Goal: Register for event/course

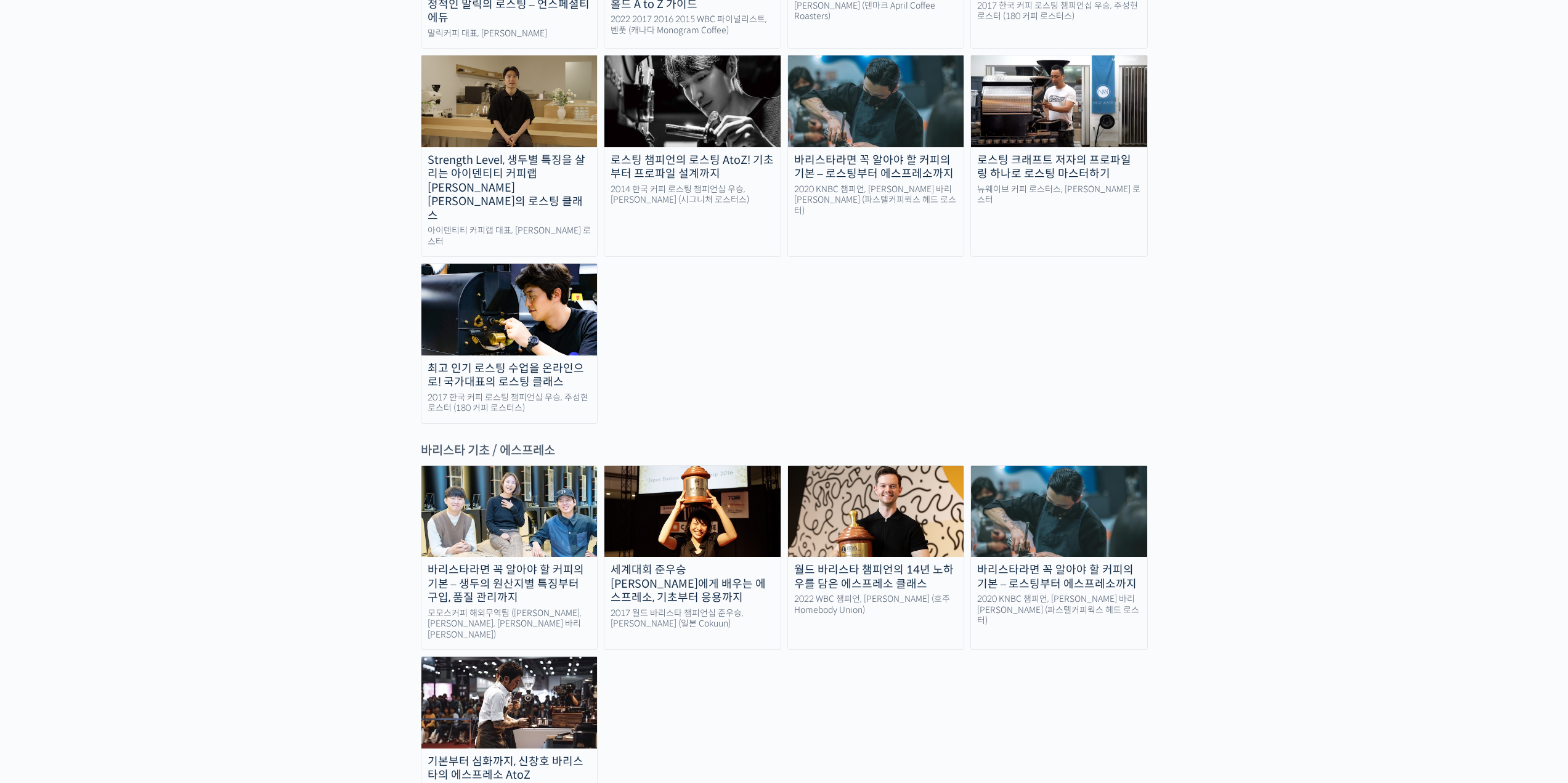
scroll to position [1109, 0]
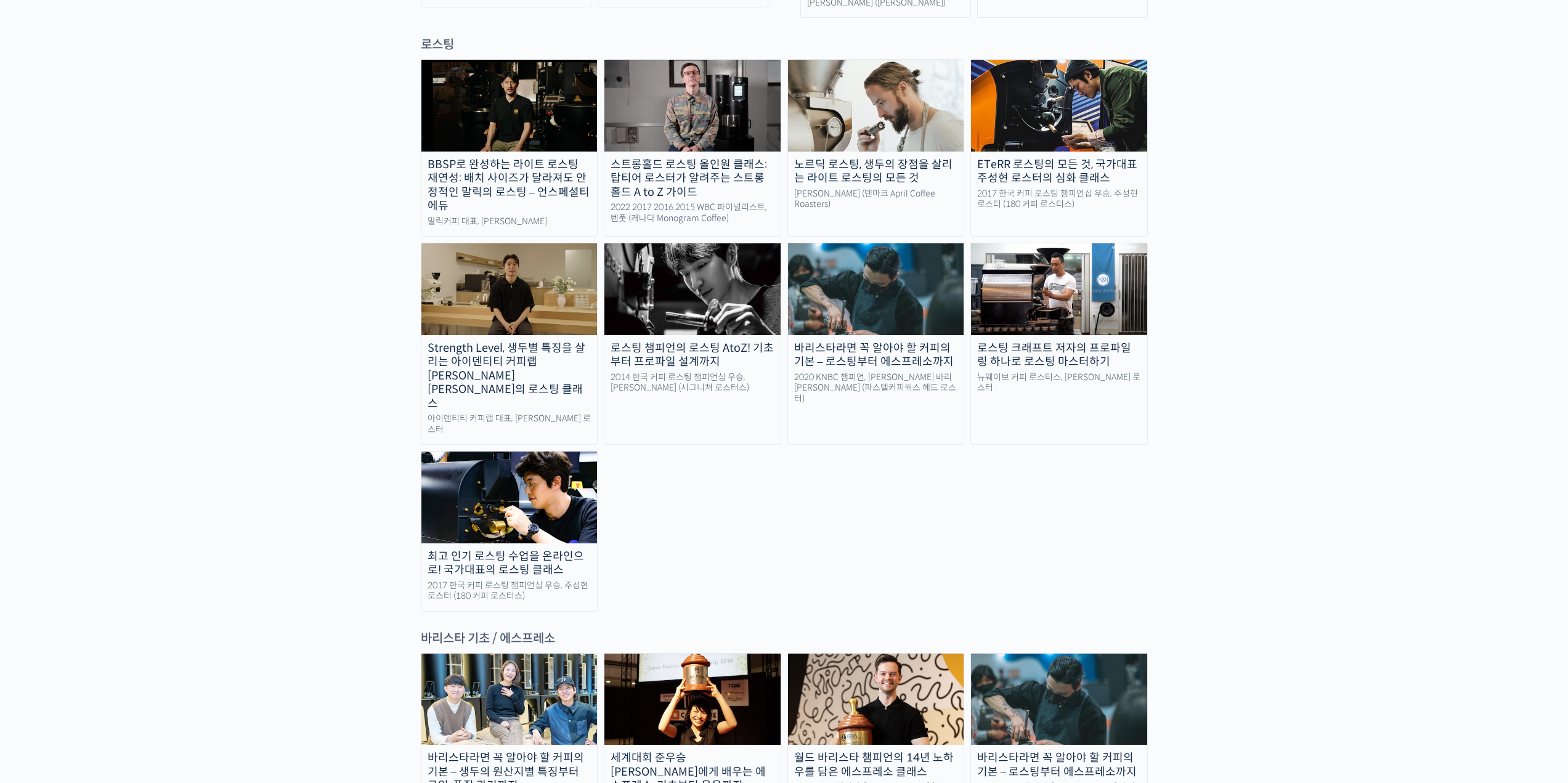
click at [483, 654] on img at bounding box center [510, 699] width 176 height 91
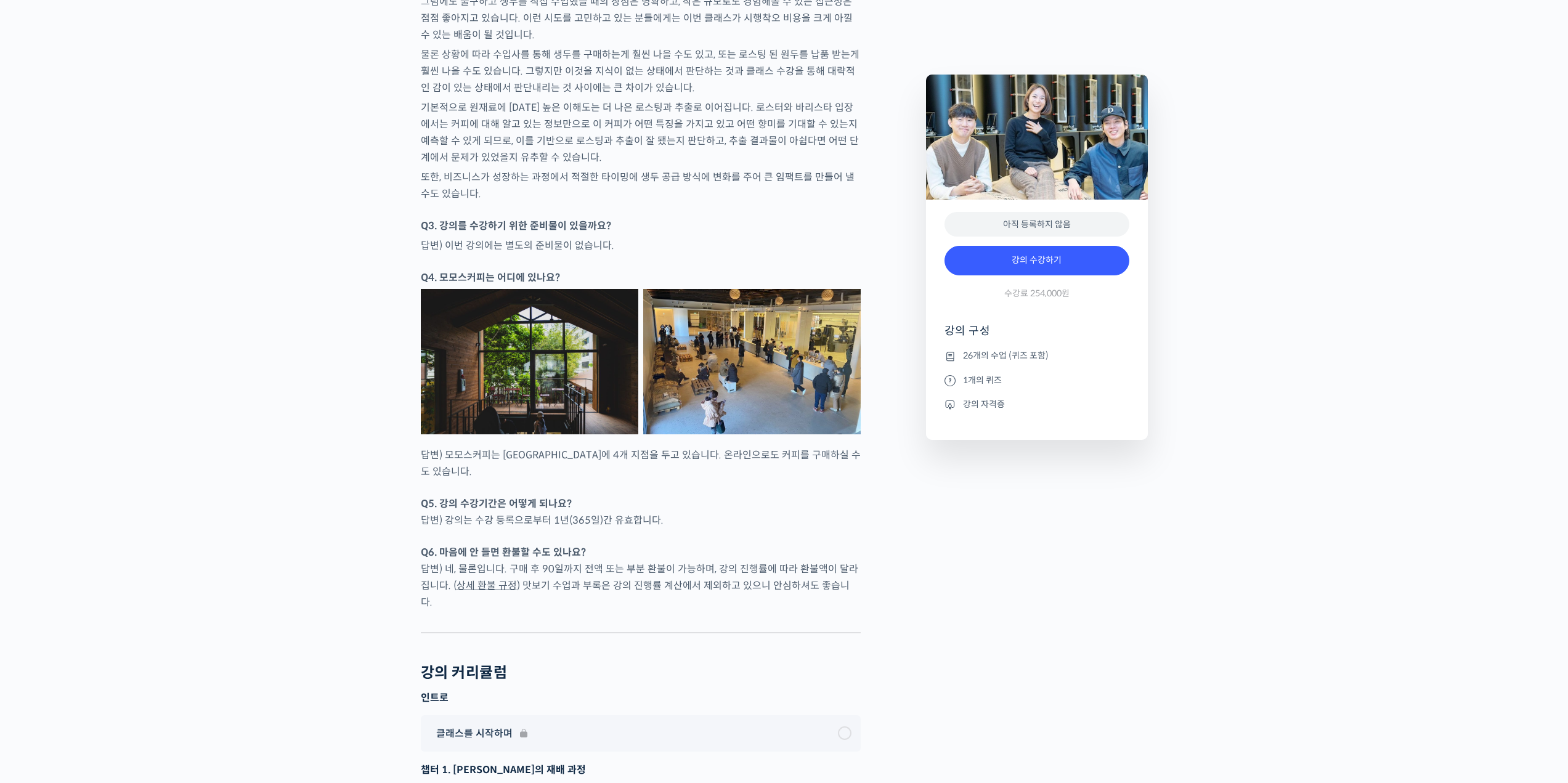
scroll to position [5607, 0]
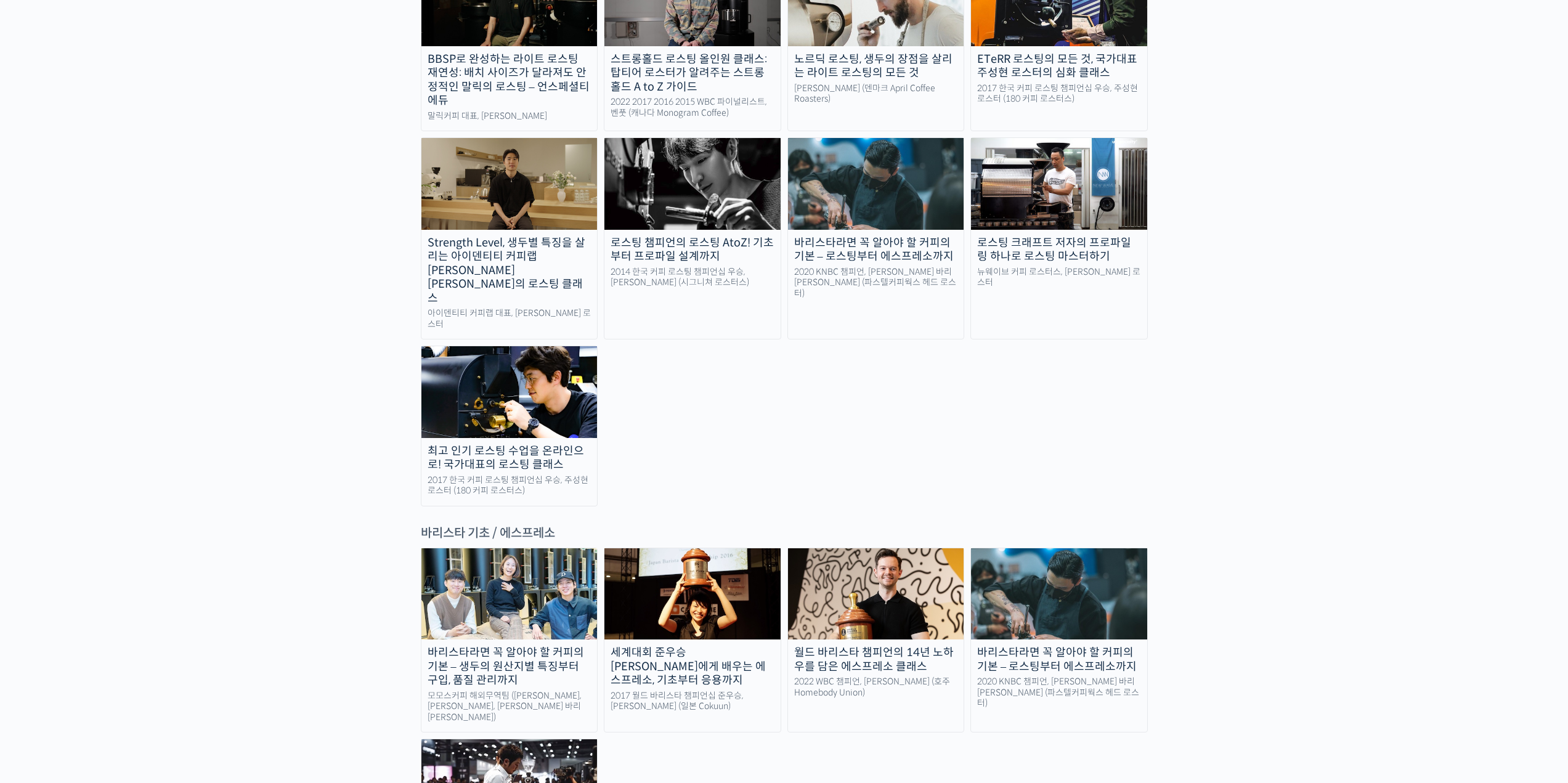
scroll to position [1355, 0]
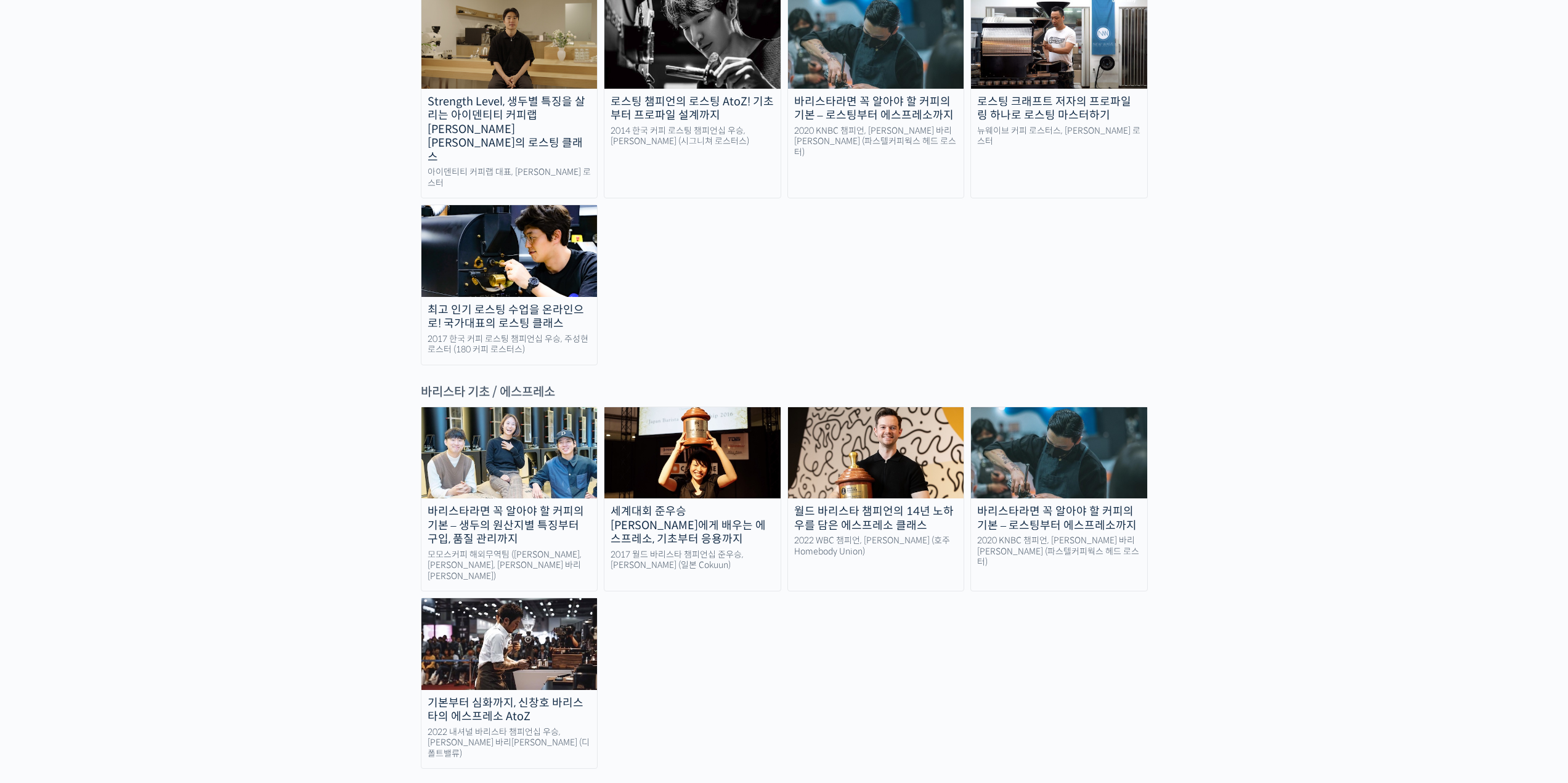
click at [512, 696] on div "기본부터 심화까지, 신창호 바리스타의 에스프레소 AtoZ" at bounding box center [510, 710] width 176 height 28
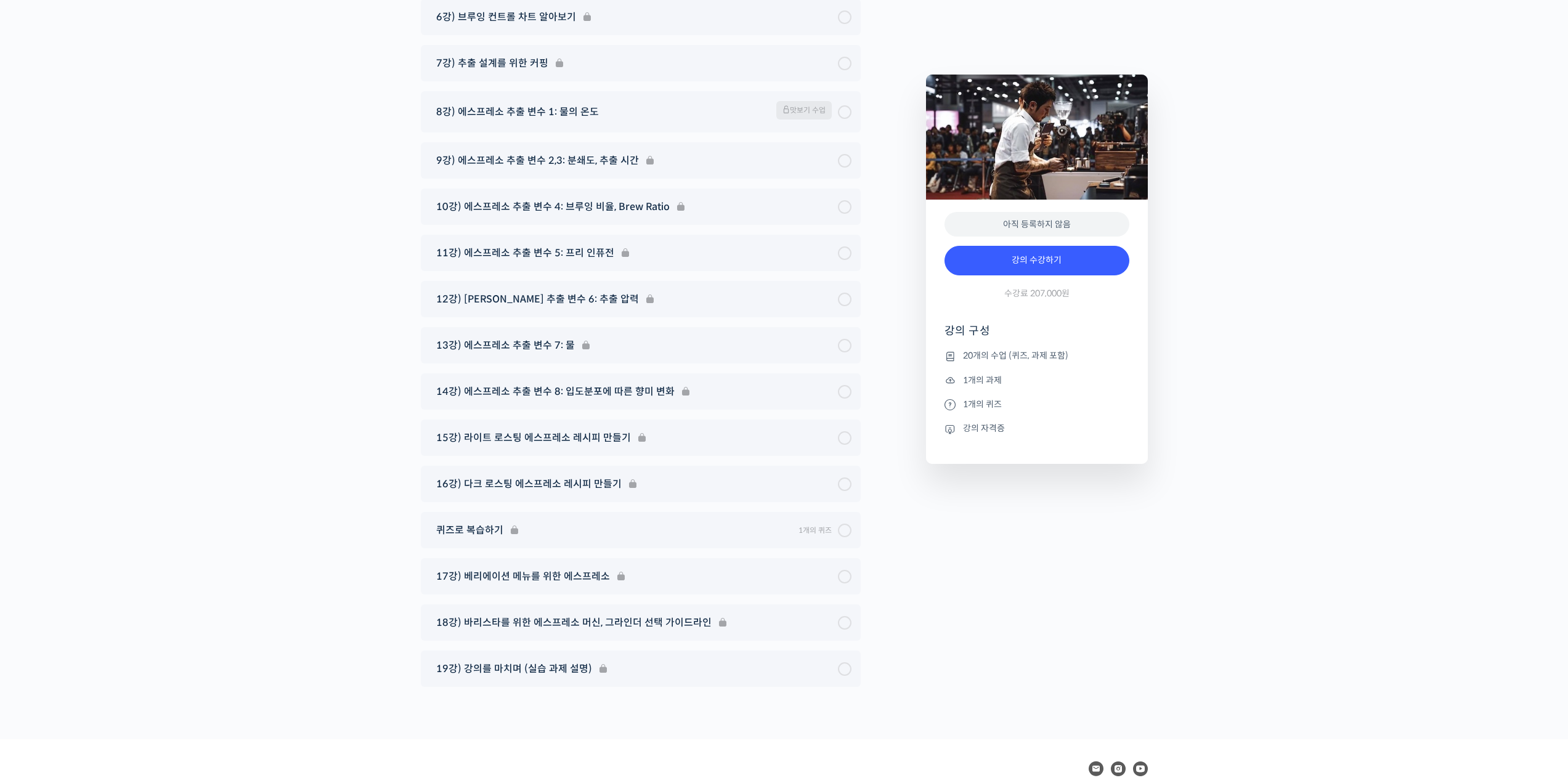
scroll to position [6850, 0]
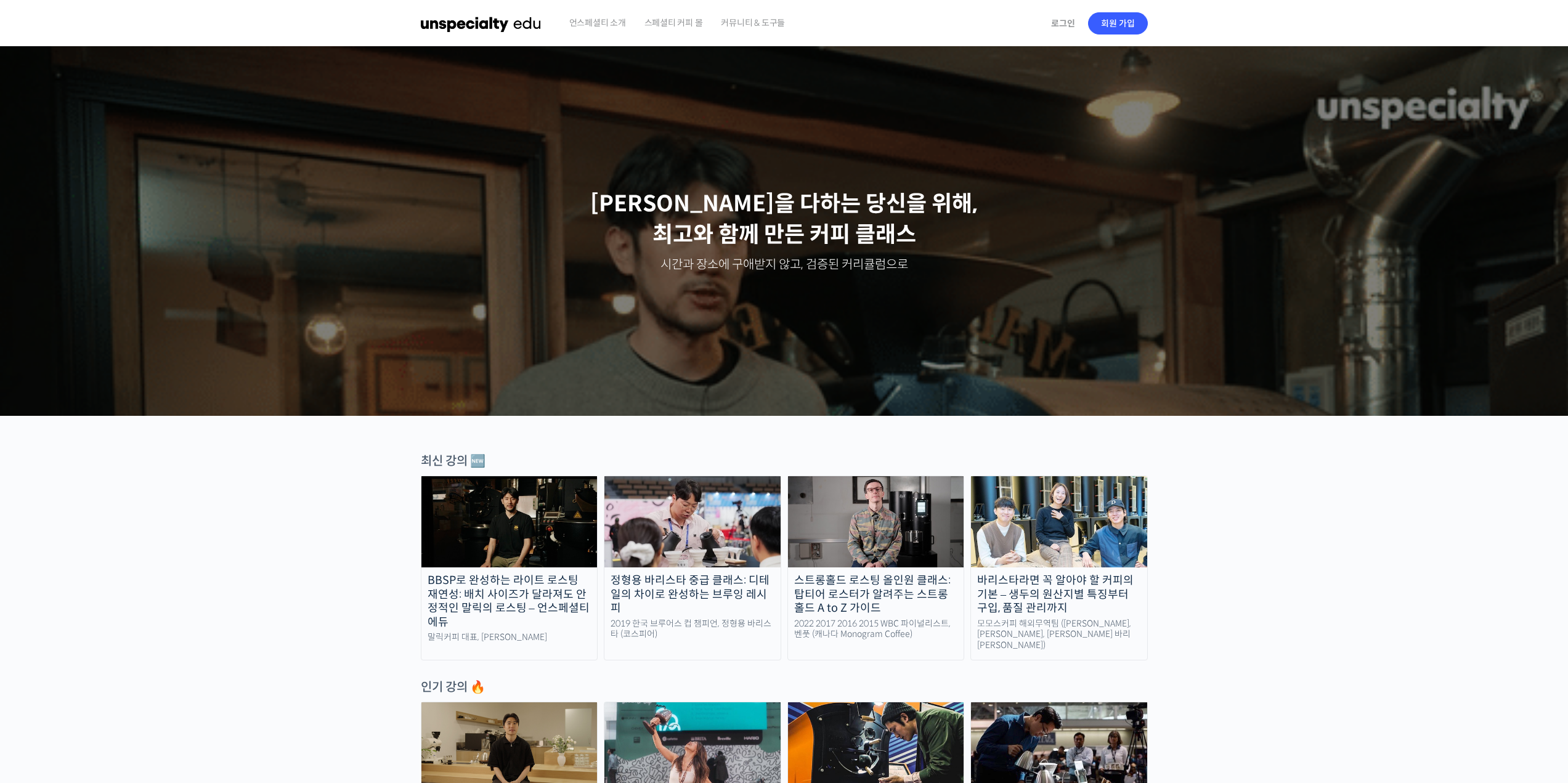
click at [747, 18] on span "커뮤니티 & 도구들" at bounding box center [753, 23] width 64 height 47
